Goal: Task Accomplishment & Management: Manage account settings

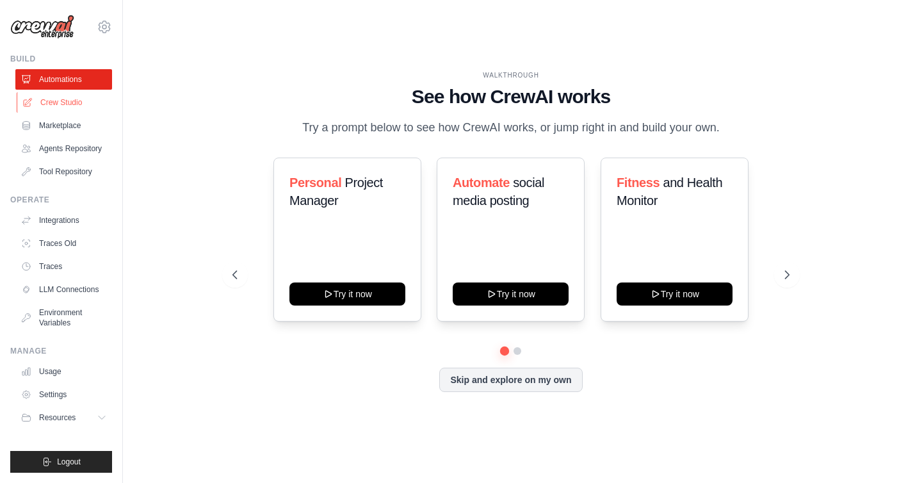
click at [71, 104] on link "Crew Studio" at bounding box center [65, 102] width 97 height 20
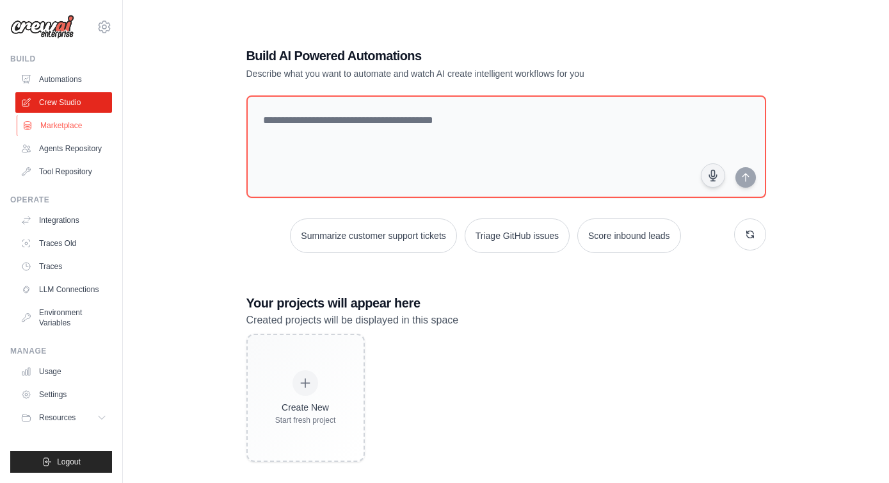
click at [63, 129] on link "Marketplace" at bounding box center [65, 125] width 97 height 20
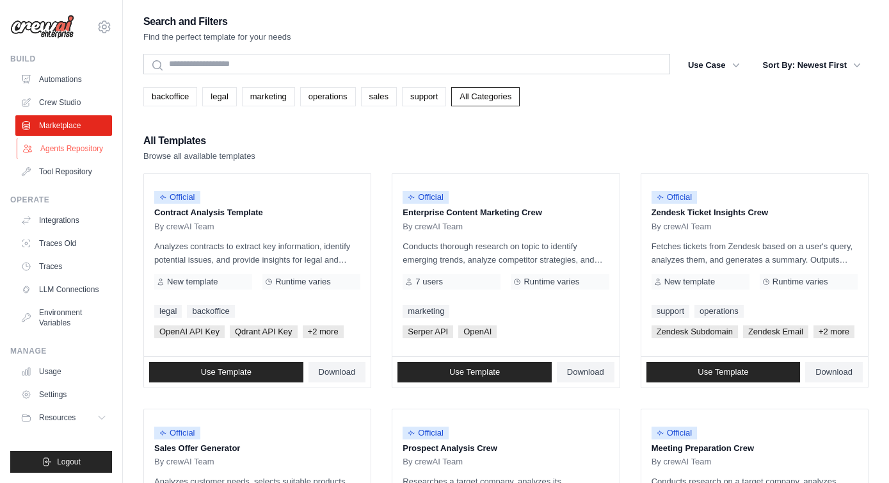
click at [56, 143] on link "Agents Repository" at bounding box center [65, 148] width 97 height 20
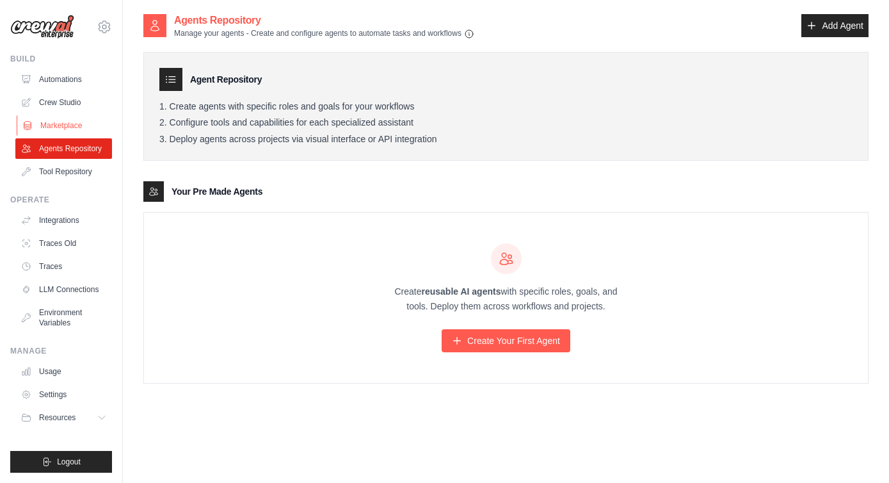
click at [83, 126] on link "Marketplace" at bounding box center [65, 125] width 97 height 20
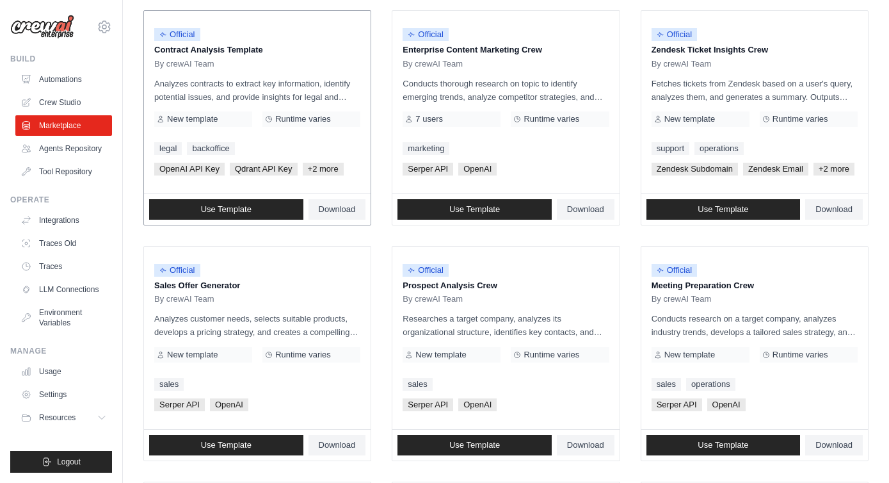
scroll to position [161, 0]
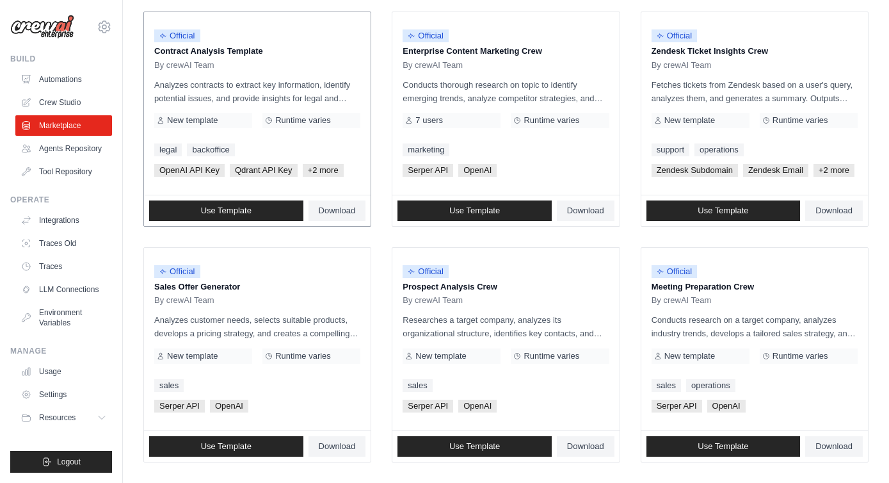
click at [303, 79] on p "Analyzes contracts to extract key information, identify potential issues, and p…" at bounding box center [257, 91] width 206 height 27
click at [186, 39] on span "Official" at bounding box center [177, 35] width 46 height 13
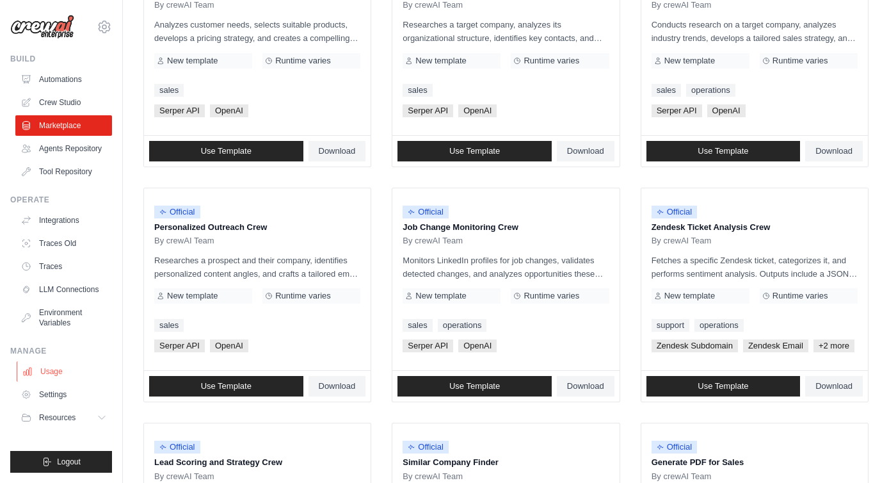
scroll to position [459, 0]
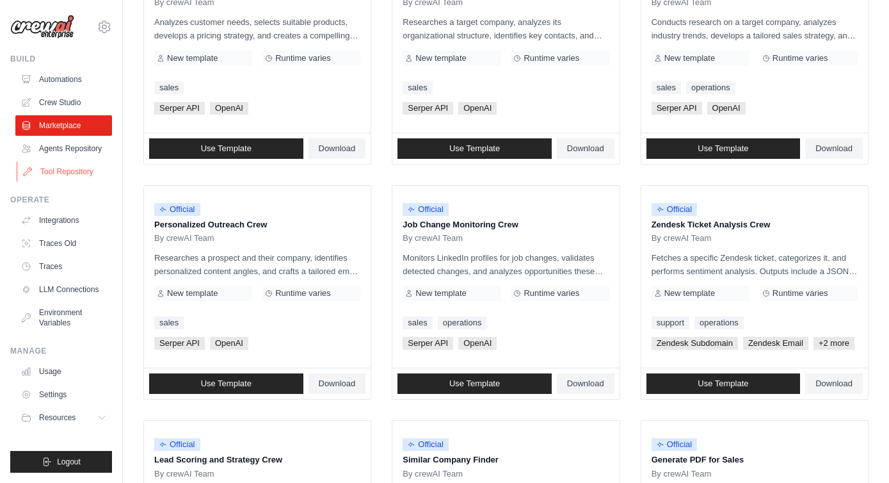
click at [84, 173] on link "Tool Repository" at bounding box center [65, 171] width 97 height 20
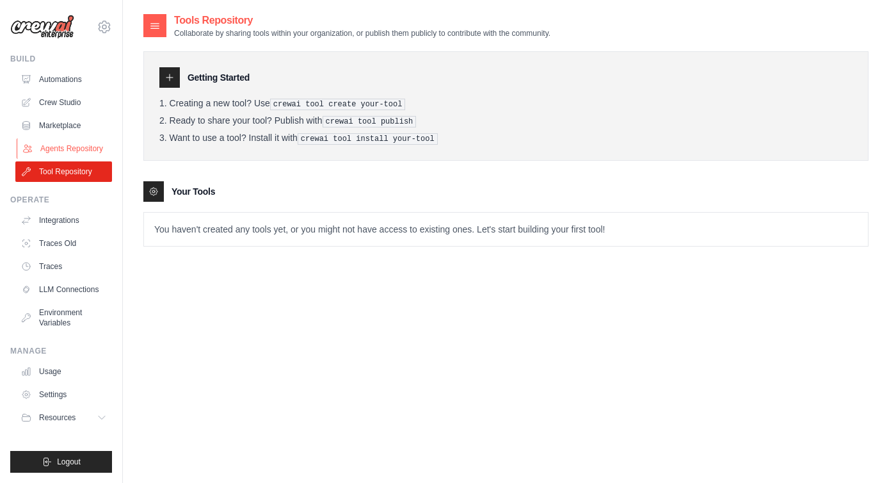
click at [77, 152] on link "Agents Repository" at bounding box center [65, 148] width 97 height 20
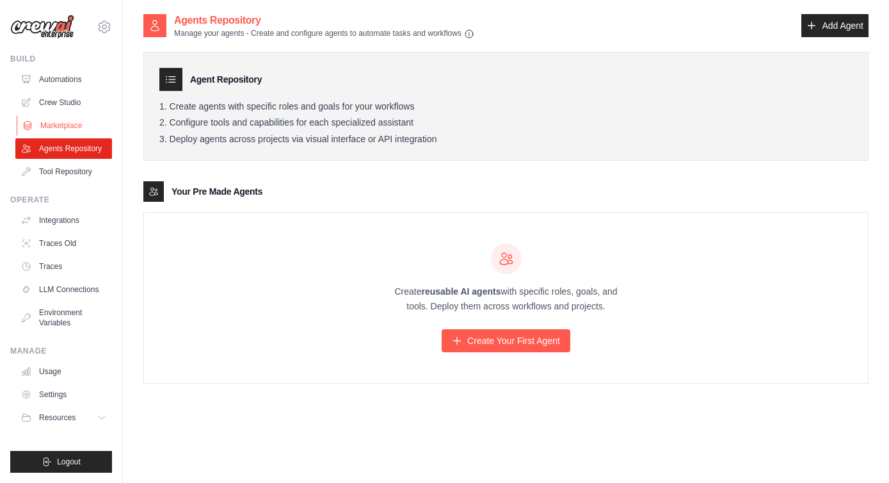
click at [70, 122] on link "Marketplace" at bounding box center [65, 125] width 97 height 20
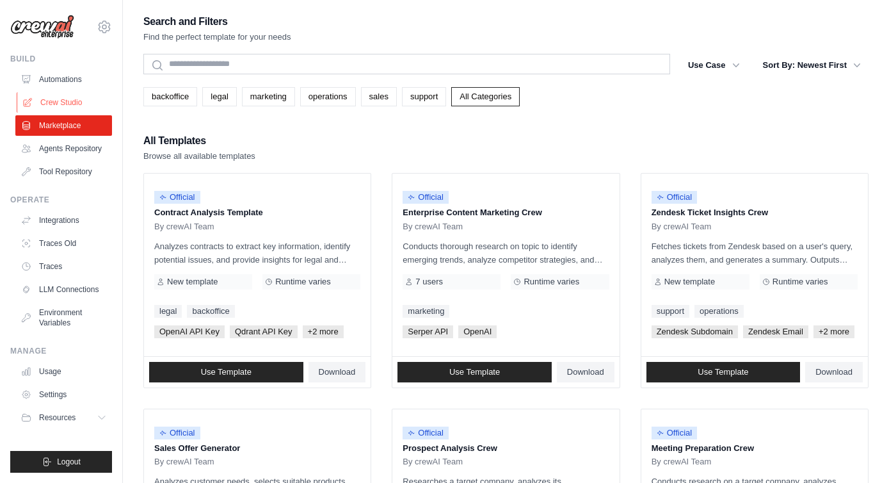
click at [72, 103] on link "Crew Studio" at bounding box center [65, 102] width 97 height 20
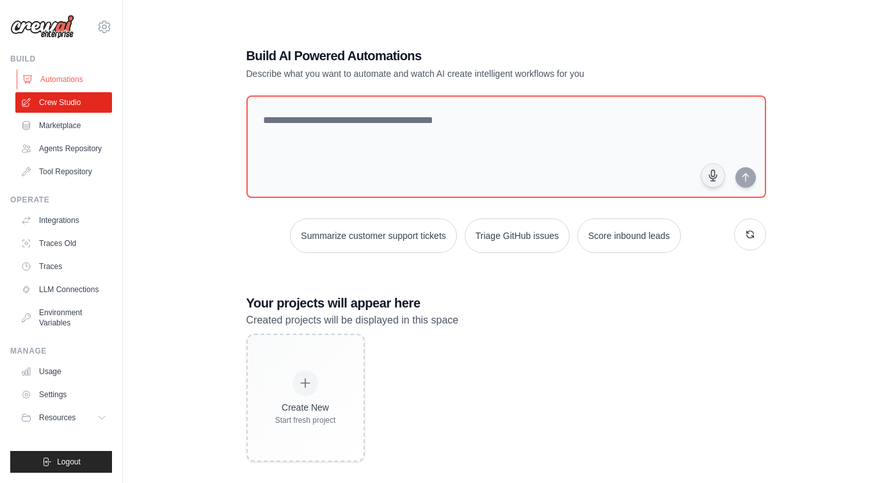
click at [64, 79] on link "Automations" at bounding box center [65, 79] width 97 height 20
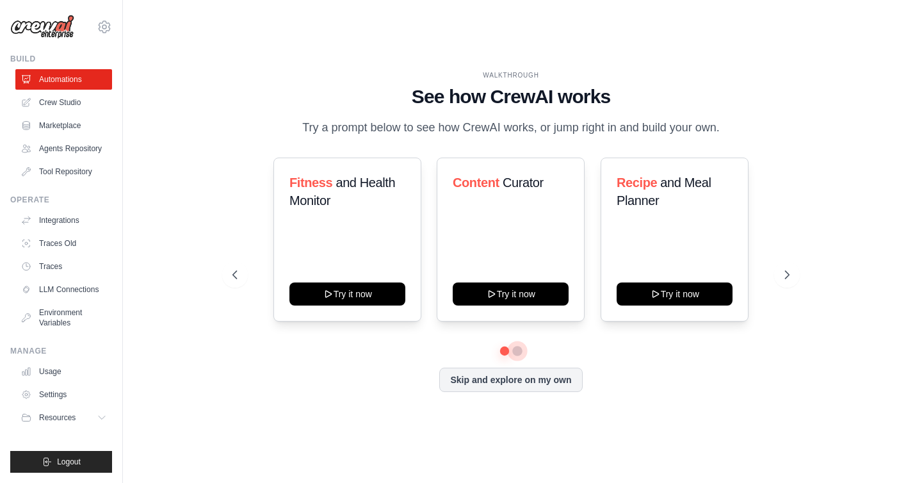
click at [515, 356] on button at bounding box center [517, 351] width 10 height 10
click at [500, 355] on button at bounding box center [504, 350] width 9 height 9
click at [54, 394] on link "Settings" at bounding box center [65, 394] width 97 height 20
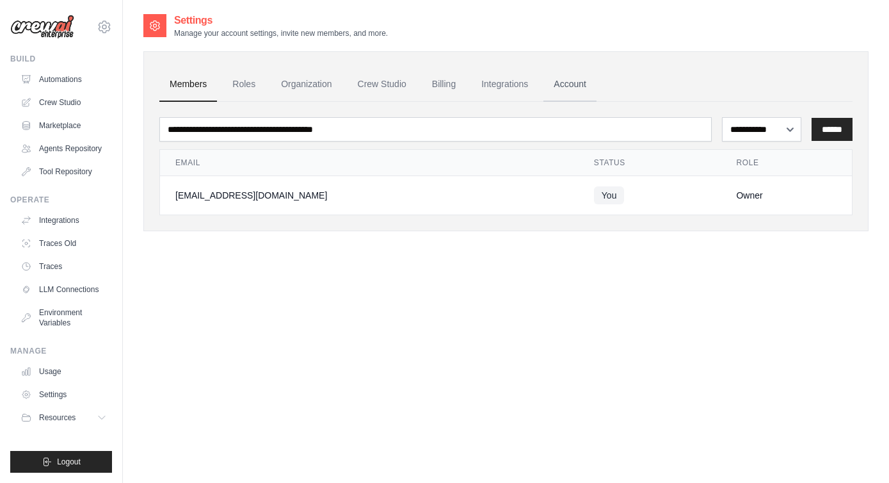
click at [595, 88] on link "Account" at bounding box center [570, 84] width 53 height 35
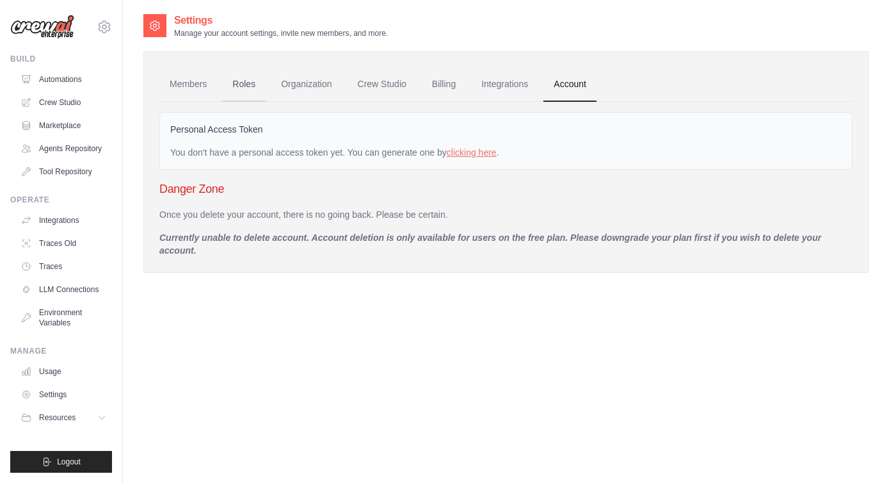
click at [250, 85] on link "Roles" at bounding box center [244, 84] width 44 height 35
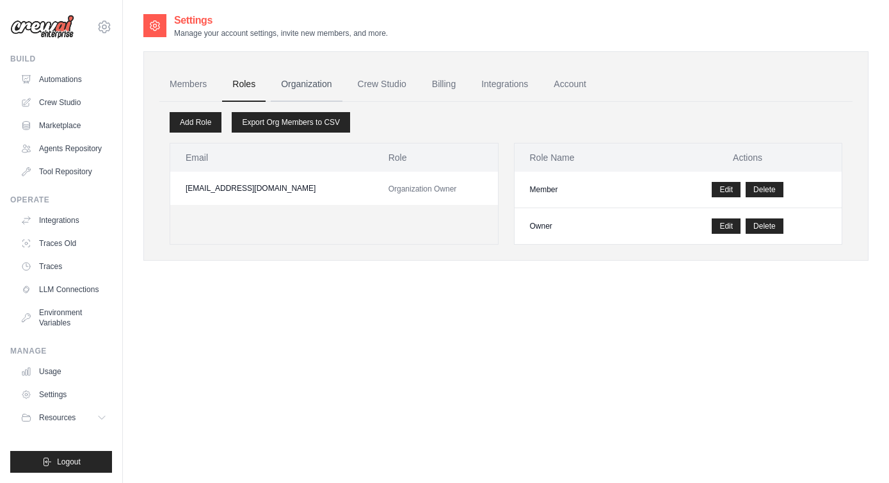
click at [298, 91] on link "Organization" at bounding box center [306, 84] width 71 height 35
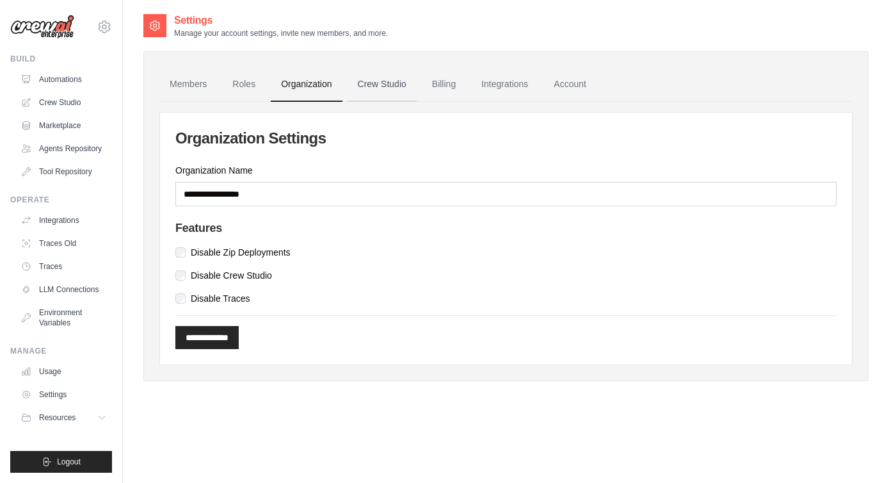
click at [391, 87] on link "Crew Studio" at bounding box center [382, 84] width 69 height 35
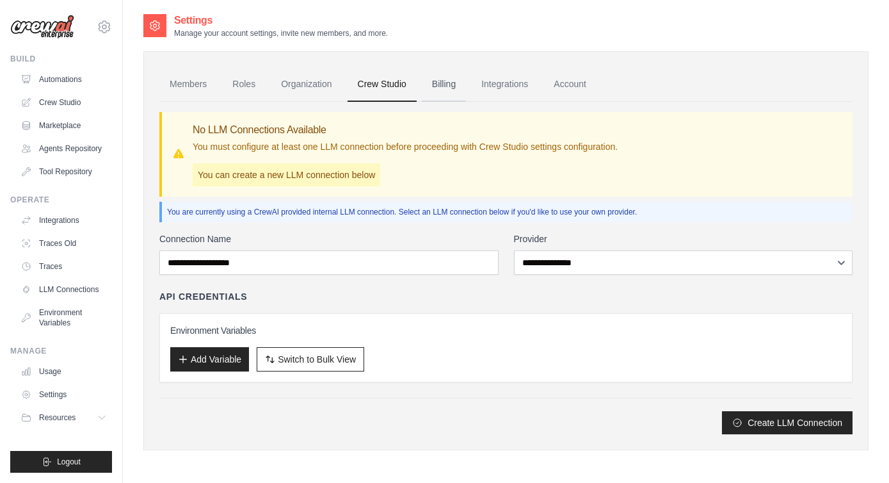
click at [460, 88] on link "Billing" at bounding box center [444, 84] width 44 height 35
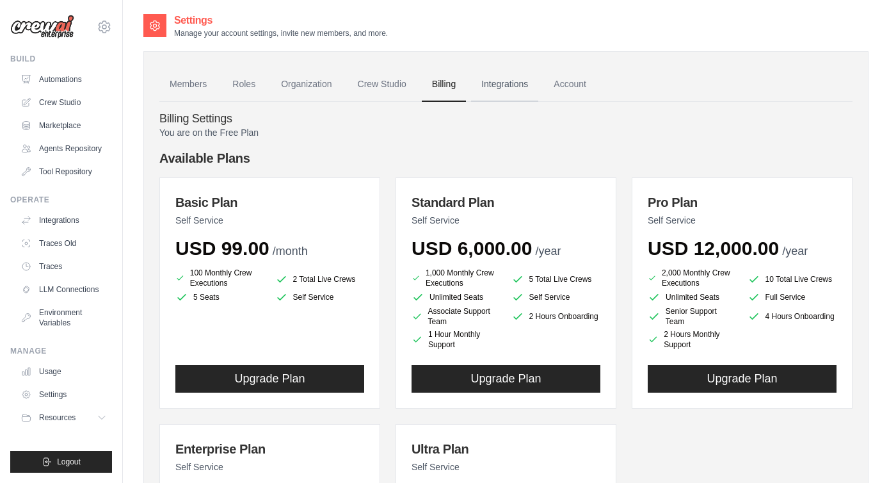
click at [523, 86] on link "Integrations" at bounding box center [504, 84] width 67 height 35
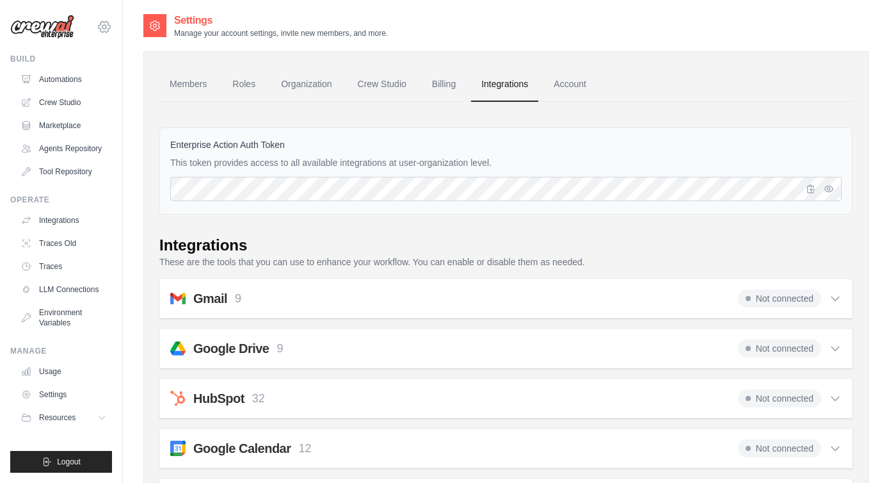
click at [106, 26] on icon at bounding box center [104, 27] width 4 height 4
click at [120, 82] on span "Settings" at bounding box center [158, 79] width 101 height 13
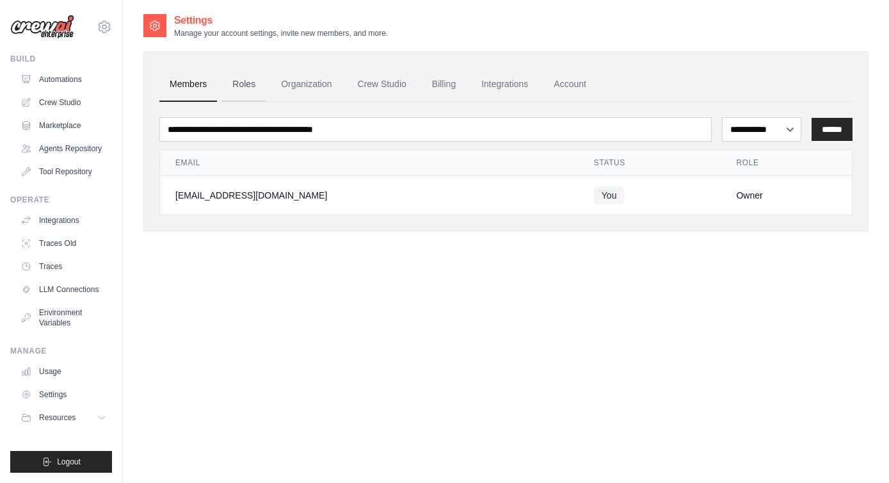
click at [245, 85] on link "Roles" at bounding box center [244, 84] width 44 height 35
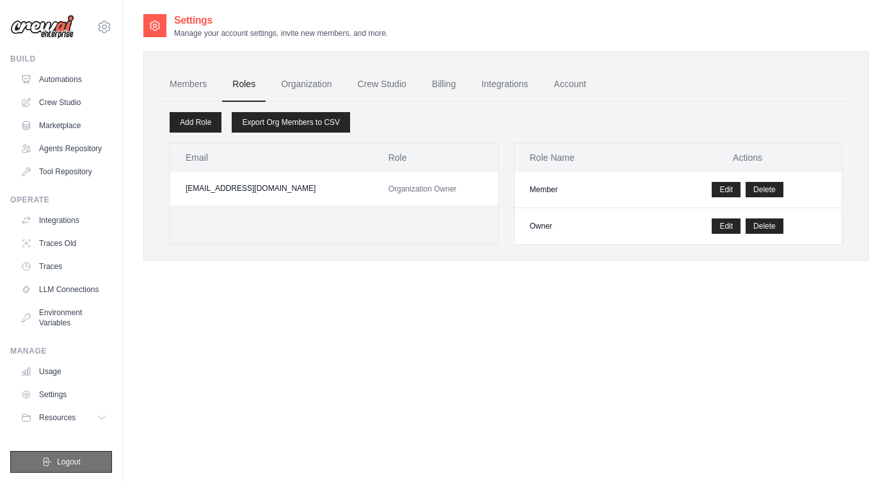
click at [74, 461] on span "Logout" at bounding box center [69, 462] width 24 height 10
